Goal: Find contact information: Obtain details needed to contact an individual or organization

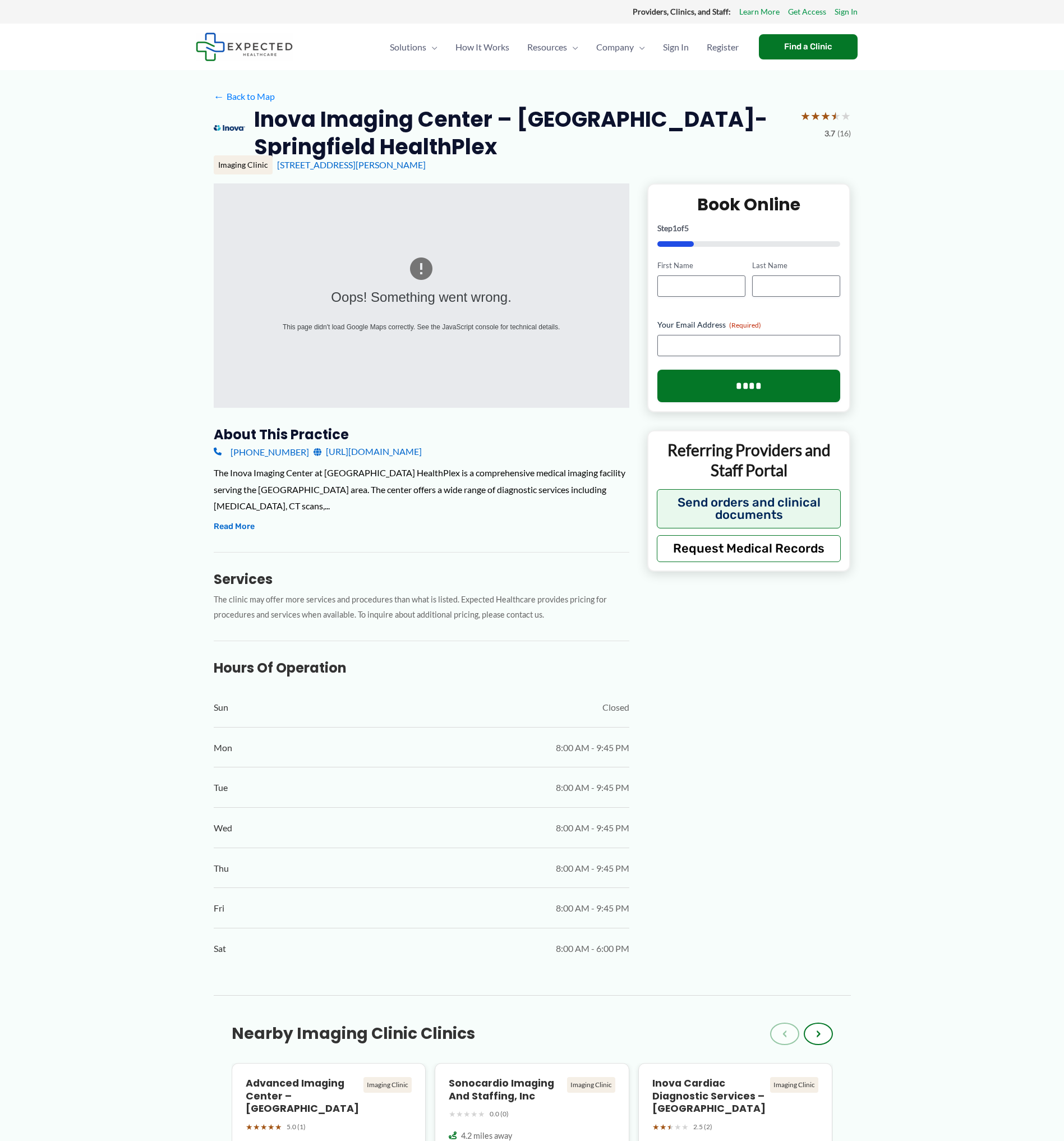
click at [422, 454] on link "[URL][DOMAIN_NAME]" at bounding box center [367, 451] width 108 height 17
